Goal: Complete application form

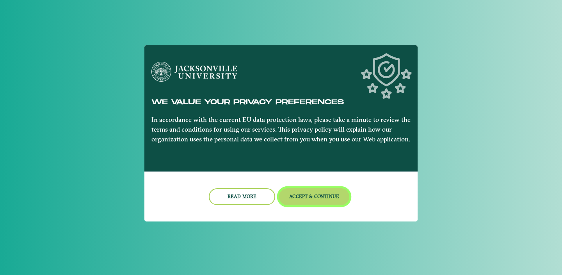
click at [294, 193] on button "Accept & Continue" at bounding box center [314, 196] width 71 height 17
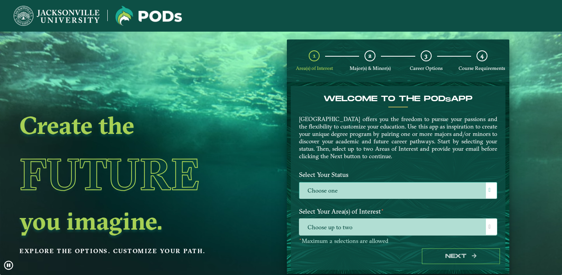
click at [343, 189] on label "Choose one" at bounding box center [399, 190] width 198 height 17
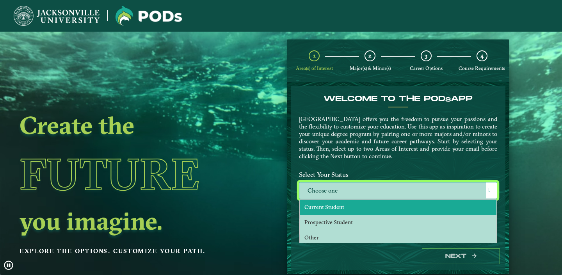
scroll to position [0, 0]
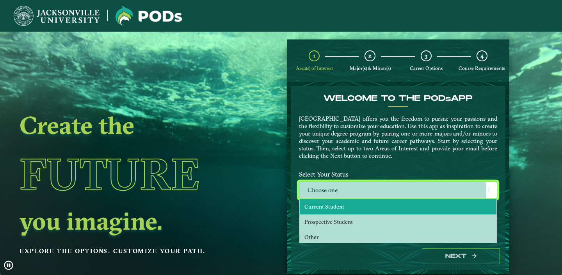
click at [347, 209] on li "Current Student" at bounding box center [398, 206] width 197 height 15
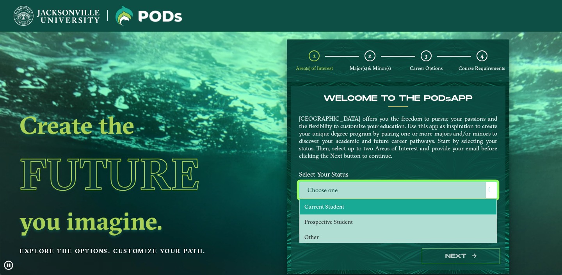
select select "[object Object]"
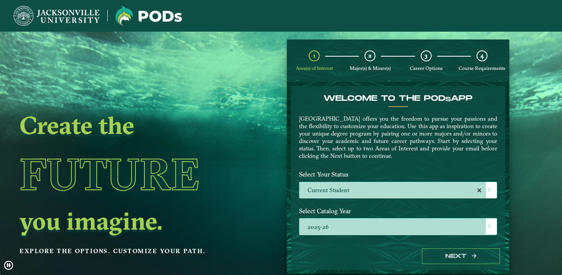
click at [376, 227] on label "2025-26" at bounding box center [399, 226] width 198 height 17
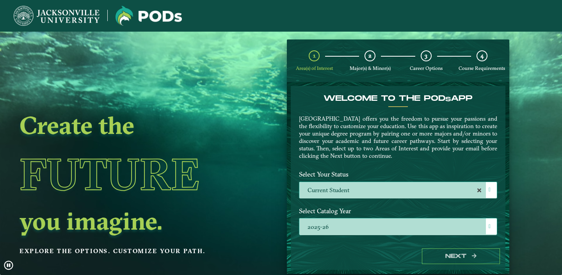
scroll to position [5, 35]
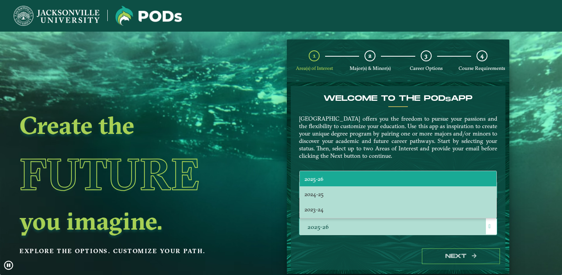
click at [339, 173] on li "2025-26" at bounding box center [398, 178] width 197 height 15
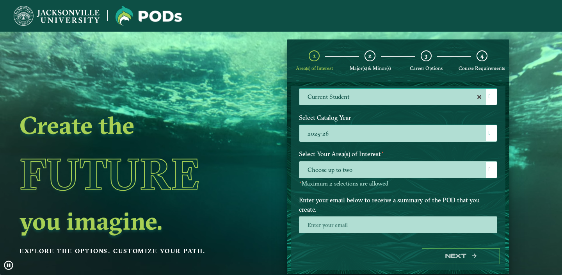
scroll to position [93, 0]
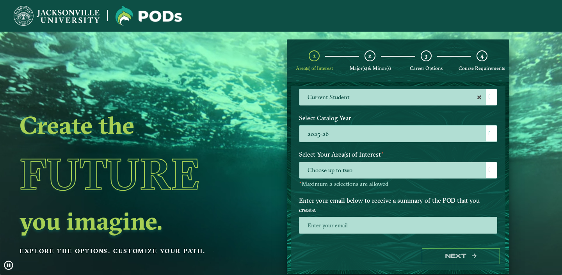
click at [365, 166] on span "Choose up to two" at bounding box center [399, 170] width 198 height 17
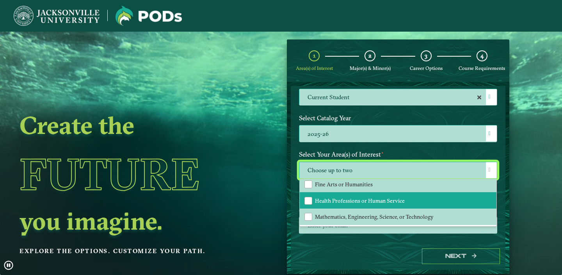
scroll to position [53, 0]
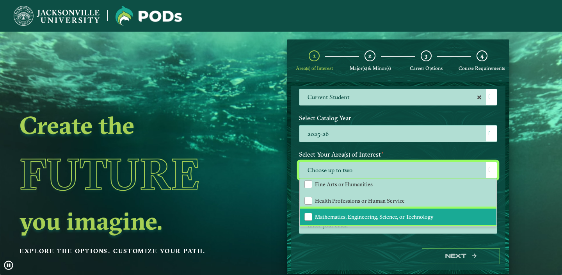
click at [360, 215] on span "Mathematics, Engineering, Science, or Technology" at bounding box center [374, 216] width 119 height 7
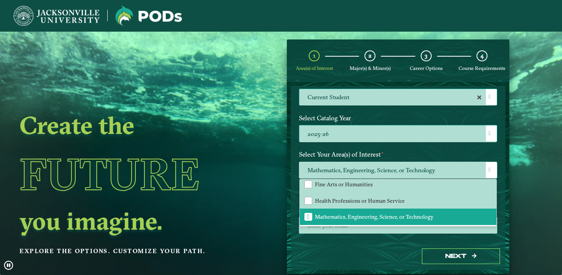
click at [418, 236] on div "Welcome to the POD s app [GEOGRAPHIC_DATA] offers you the freedom to pursue you…" at bounding box center [398, 164] width 215 height 157
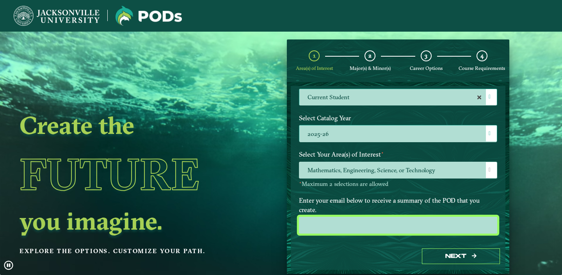
click at [375, 217] on input "email" at bounding box center [398, 225] width 198 height 17
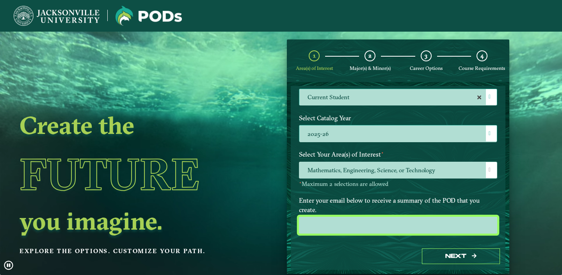
type input "[EMAIL_ADDRESS][DOMAIN_NAME]"
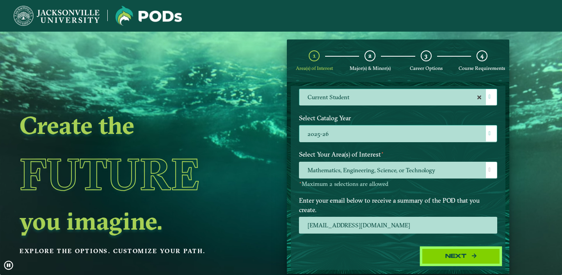
click at [444, 257] on button "Next" at bounding box center [461, 256] width 78 height 16
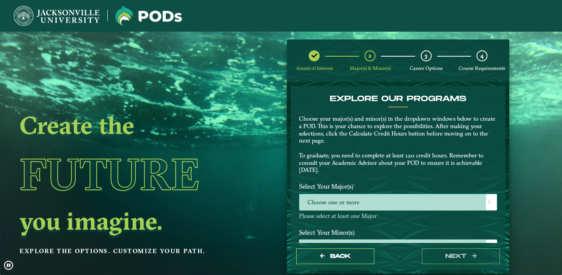
click at [387, 202] on span "Choose one or more" at bounding box center [399, 202] width 198 height 17
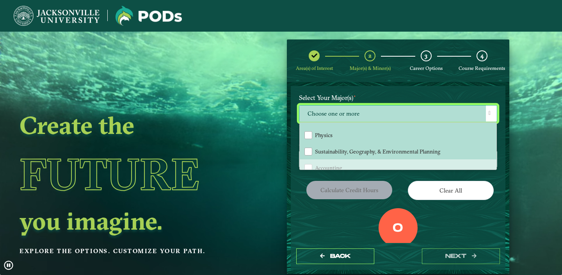
scroll to position [187, 0]
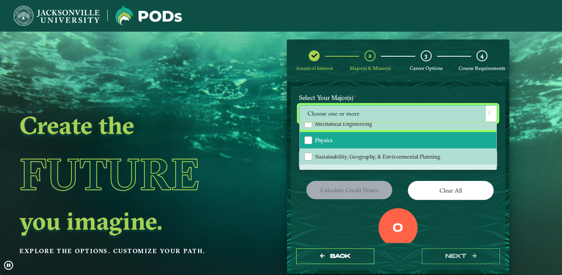
click at [363, 136] on li "Physics" at bounding box center [398, 140] width 197 height 16
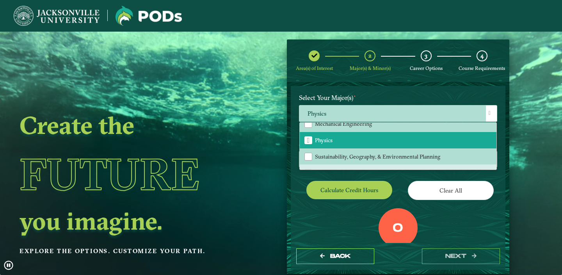
click at [400, 208] on div "0" at bounding box center [398, 227] width 39 height 39
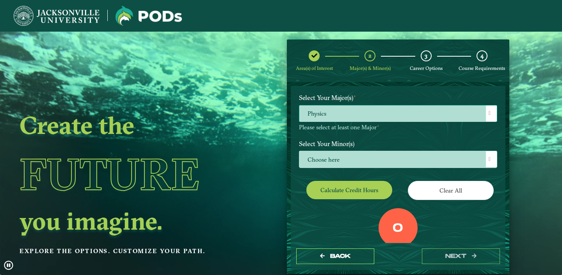
click at [388, 111] on span "Physics" at bounding box center [399, 113] width 198 height 17
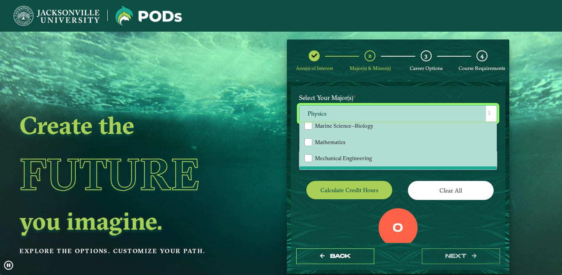
scroll to position [166, 0]
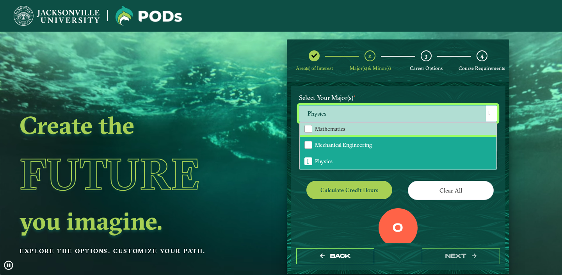
click at [359, 141] on span "Mechanical Engineering" at bounding box center [343, 144] width 57 height 7
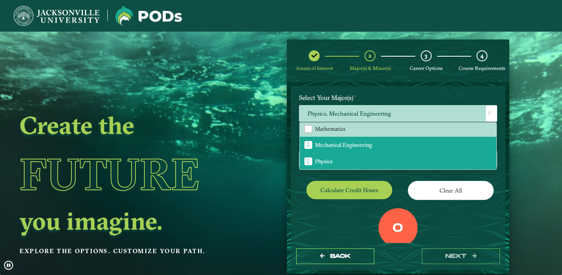
click at [361, 216] on div "0 Total Credit Hours" at bounding box center [398, 241] width 210 height 66
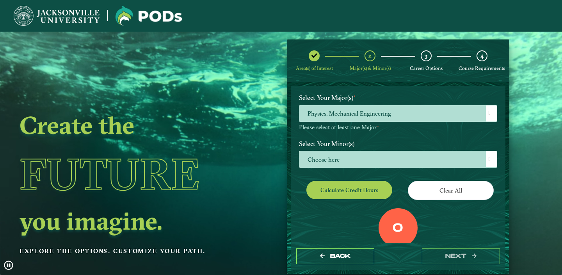
click at [367, 192] on button "Calculate credit hours" at bounding box center [350, 190] width 86 height 18
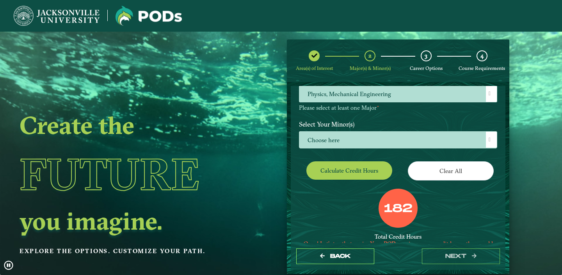
scroll to position [98, 0]
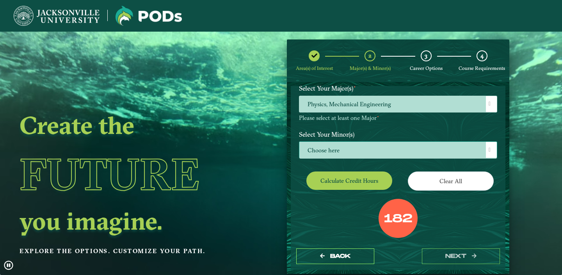
click at [384, 149] on span "Choose here" at bounding box center [399, 150] width 198 height 17
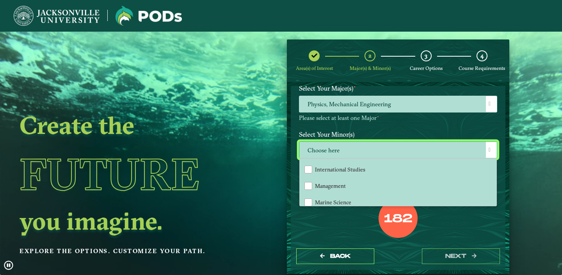
scroll to position [356, 0]
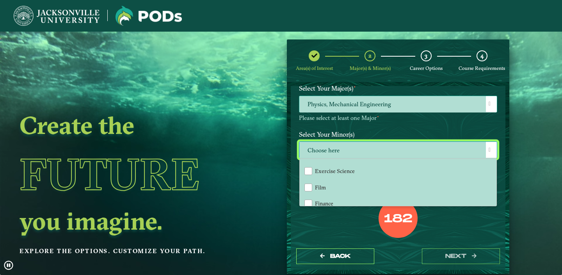
click at [375, 100] on span "Physics, Mechanical Engineering" at bounding box center [399, 104] width 198 height 17
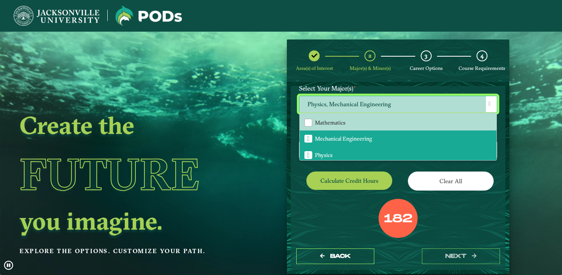
scroll to position [164, 0]
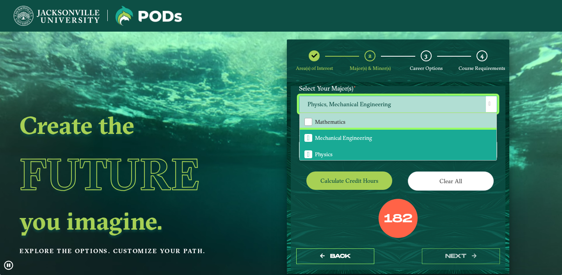
click at [307, 135] on span "Mechanical Engineering" at bounding box center [308, 137] width 3 height 7
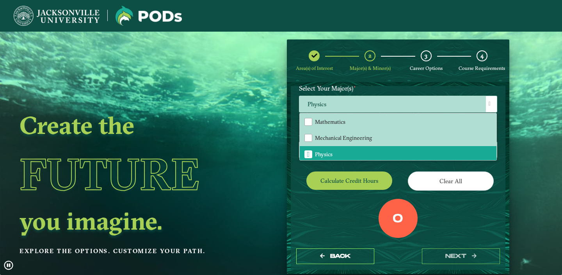
click at [332, 200] on div "0 Total Credit Hours" at bounding box center [398, 232] width 210 height 66
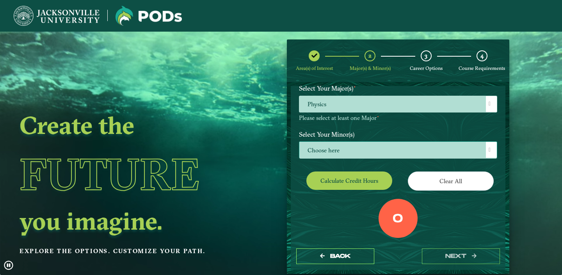
click at [369, 145] on span "Choose here" at bounding box center [399, 150] width 198 height 17
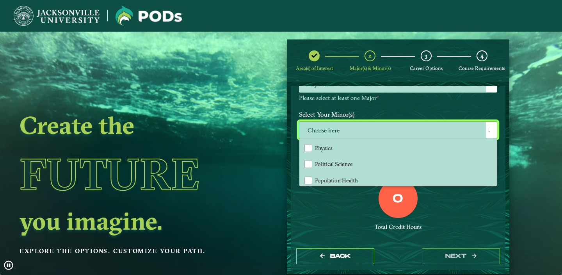
scroll to position [647, 0]
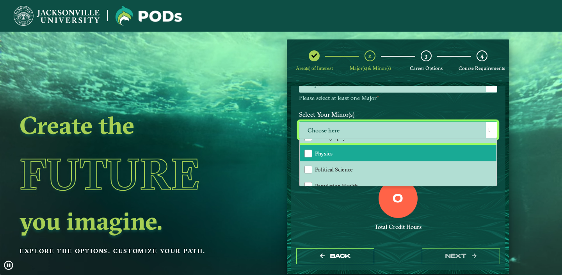
click at [324, 153] on li "Physics" at bounding box center [398, 153] width 197 height 16
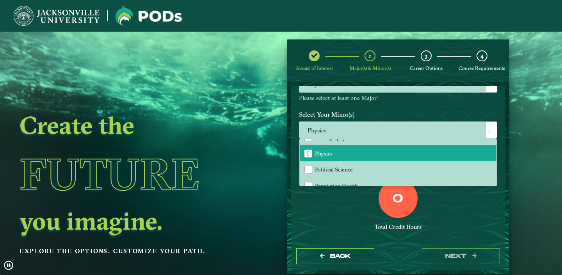
click at [362, 108] on label "Select Your Minor(s)" at bounding box center [398, 114] width 210 height 14
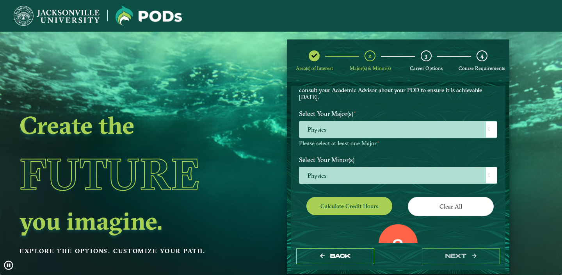
scroll to position [72, 0]
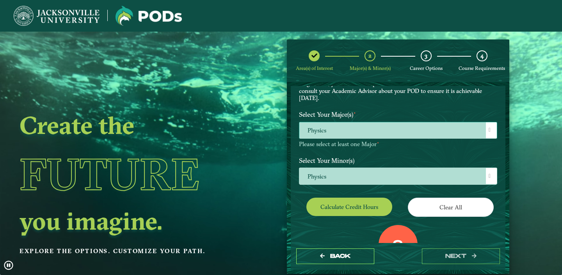
click at [348, 128] on span "Physics" at bounding box center [399, 130] width 198 height 17
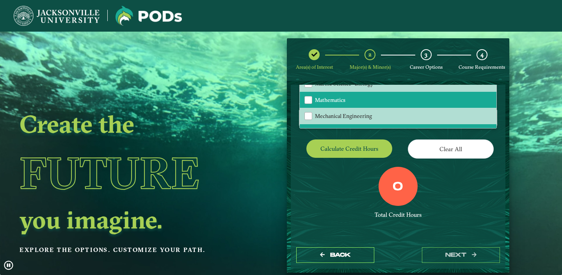
scroll to position [154, 0]
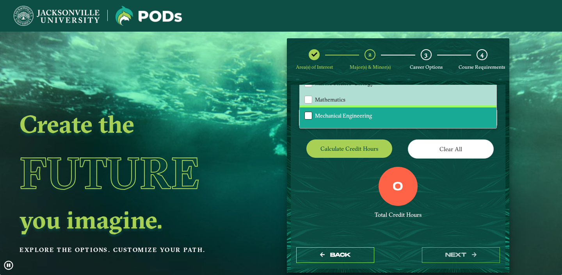
click at [307, 112] on div "Mechanical Engineering" at bounding box center [309, 116] width 8 height 8
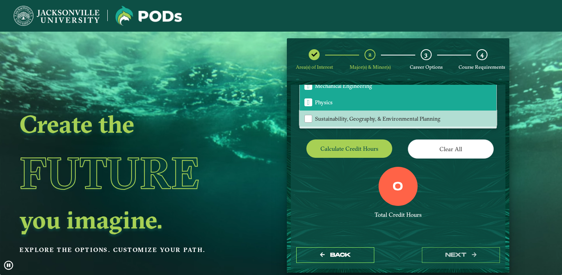
scroll to position [185, 0]
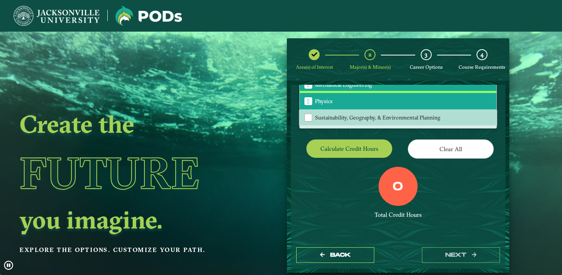
click at [310, 98] on span "Physics" at bounding box center [308, 101] width 3 height 7
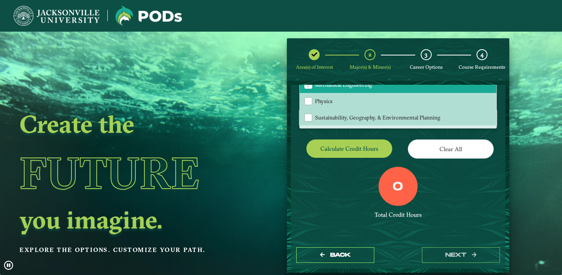
click at [328, 167] on div "0 Total Credit Hours" at bounding box center [398, 200] width 210 height 66
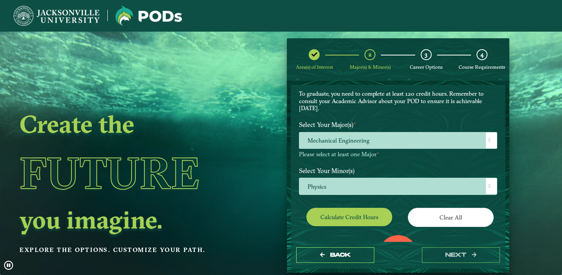
scroll to position [62, 0]
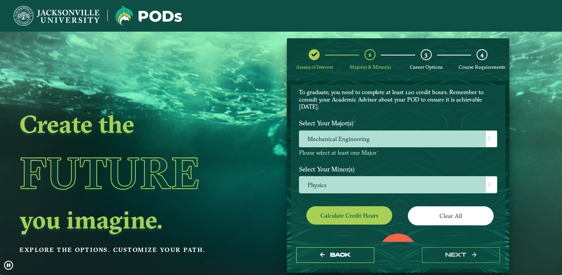
click at [344, 214] on button "Calculate credit hours" at bounding box center [350, 215] width 86 height 18
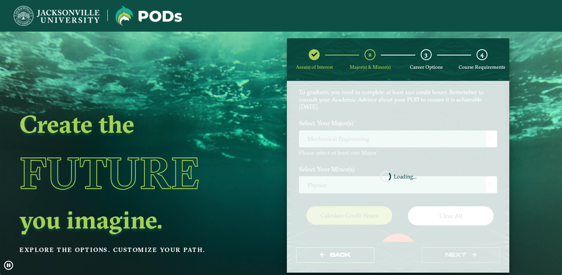
scroll to position [0, 0]
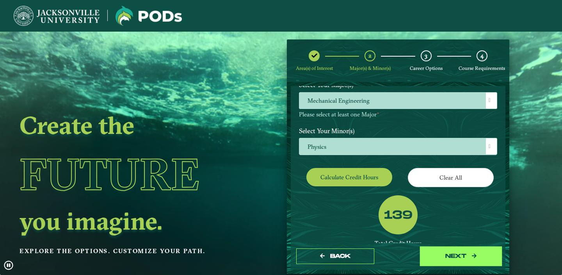
click at [446, 253] on button "next" at bounding box center [461, 256] width 78 height 16
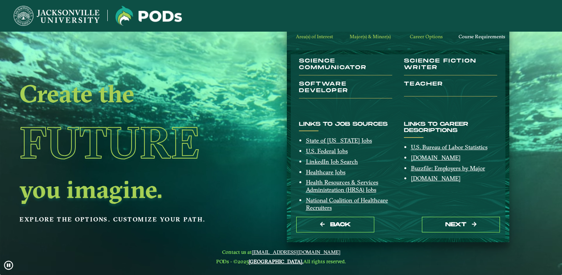
scroll to position [166, 0]
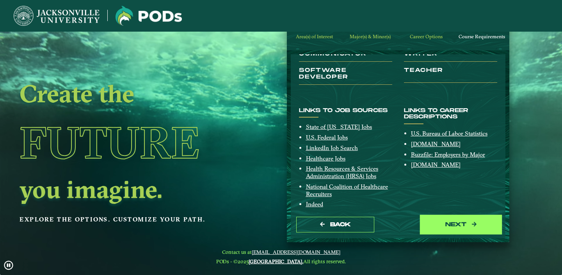
click at [439, 221] on button "next" at bounding box center [461, 225] width 78 height 16
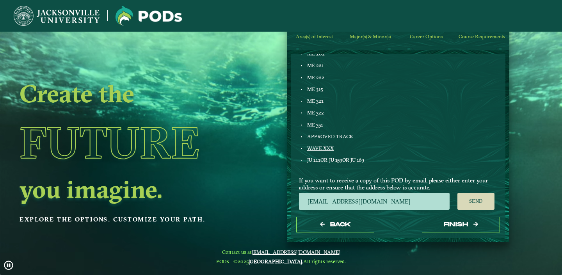
scroll to position [465, 0]
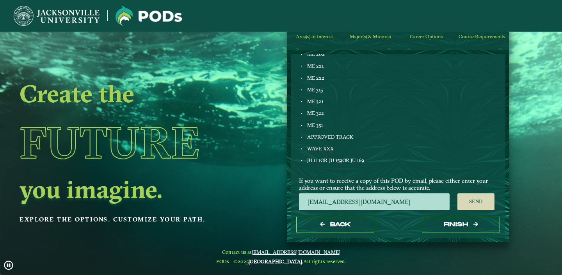
click at [482, 36] on span "Course Requirements" at bounding box center [482, 37] width 46 height 6
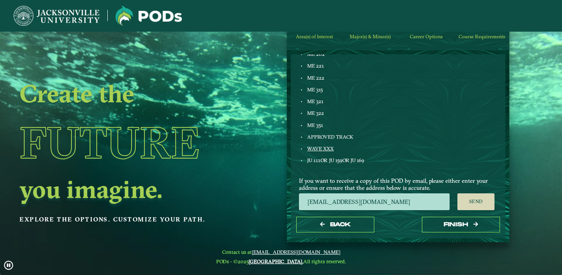
scroll to position [32, 0]
